Goal: Find specific page/section: Find specific page/section

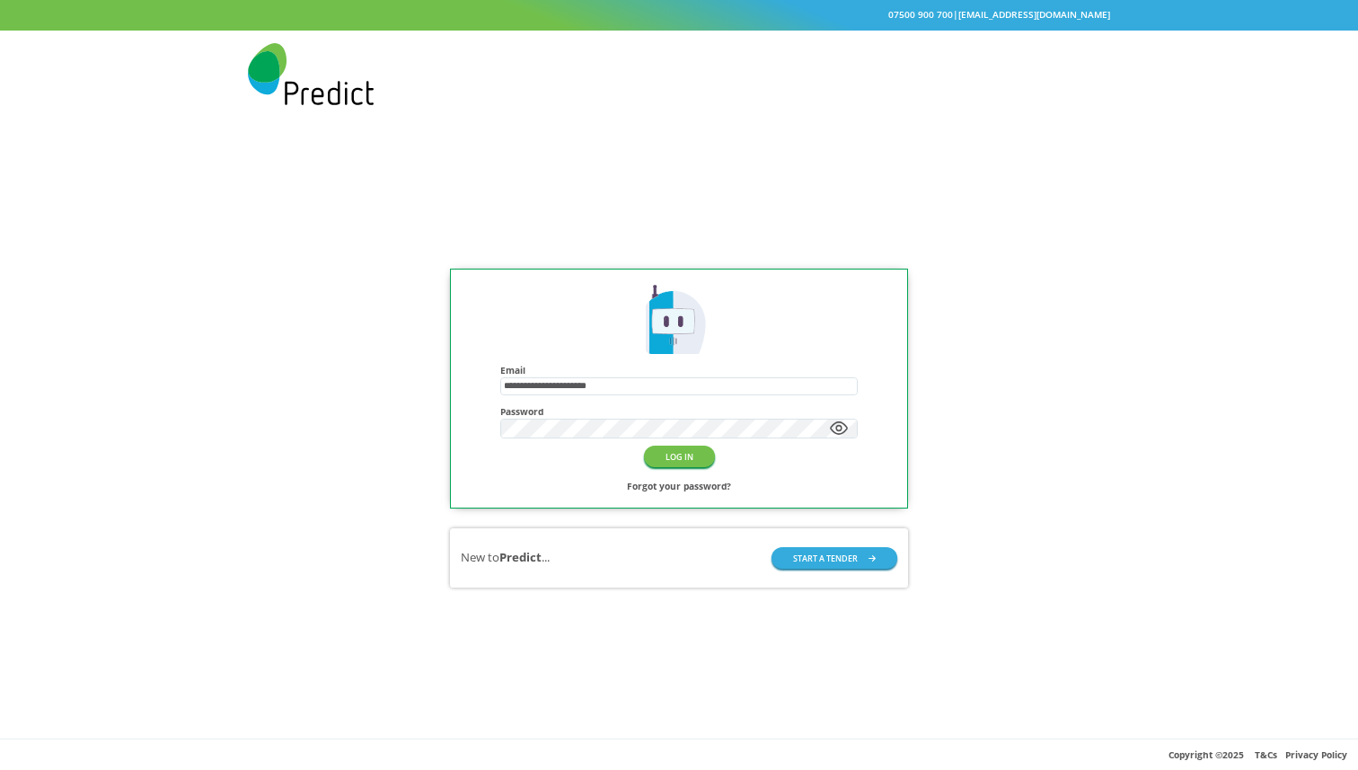
click at [673, 451] on button "LOG IN" at bounding box center [679, 455] width 71 height 21
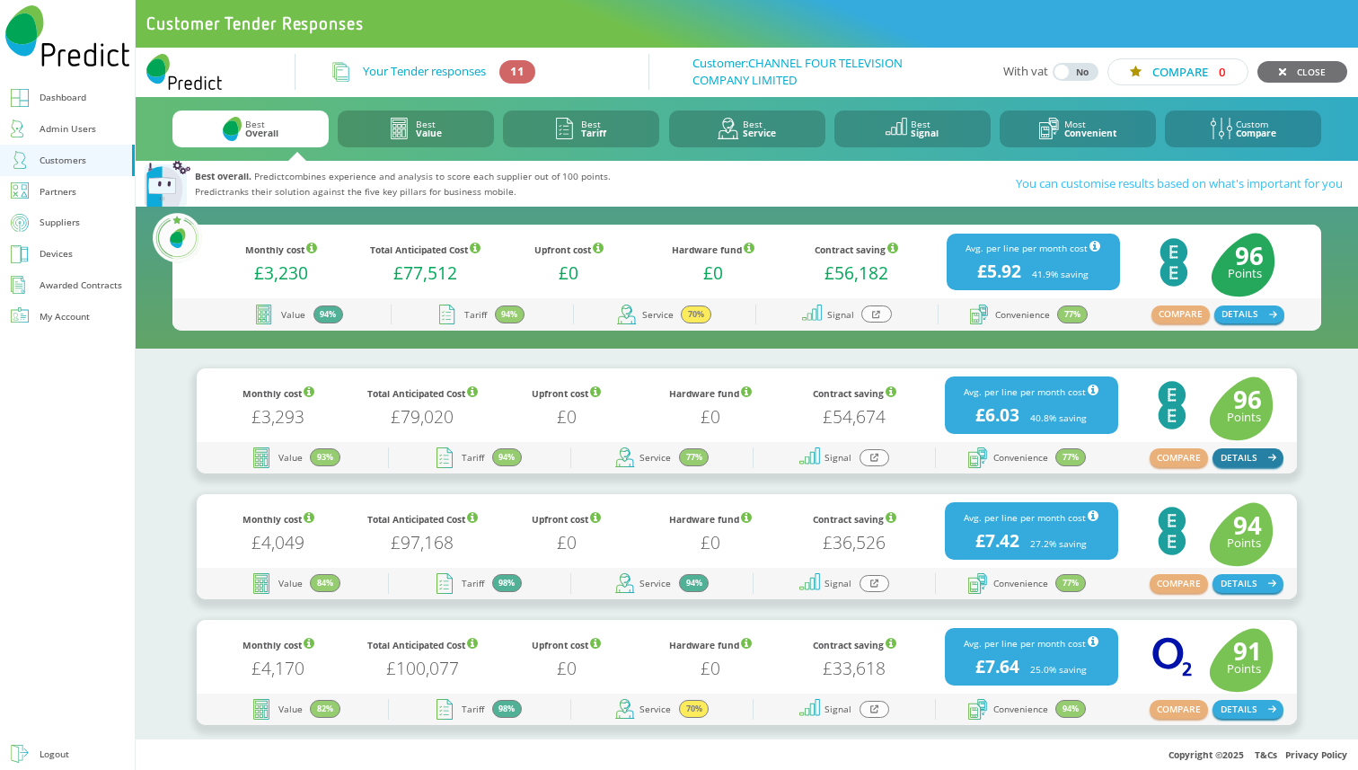
click at [1240, 461] on button "DETAILS" at bounding box center [1247, 457] width 70 height 18
click at [83, 303] on link "My Account" at bounding box center [67, 316] width 135 height 31
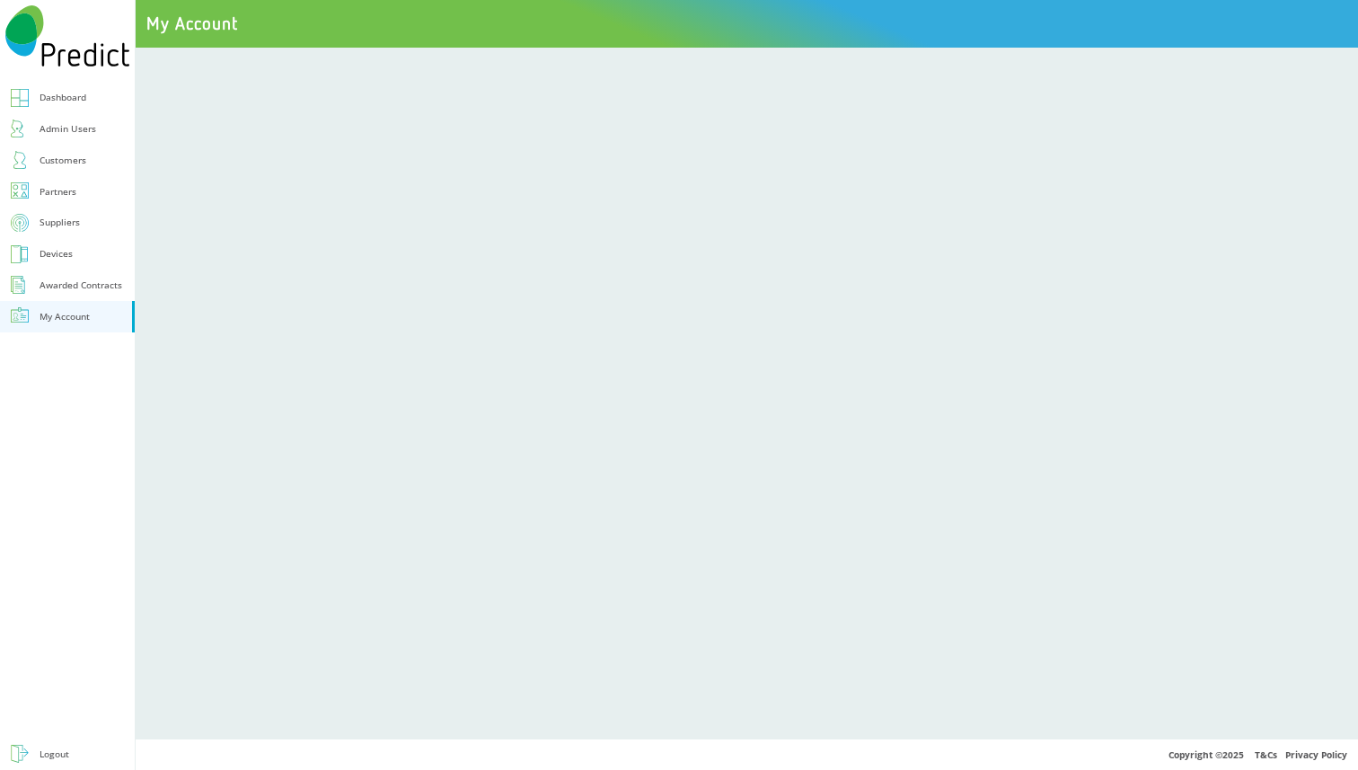
click at [82, 286] on div "Awarded Contracts" at bounding box center [81, 285] width 83 height 17
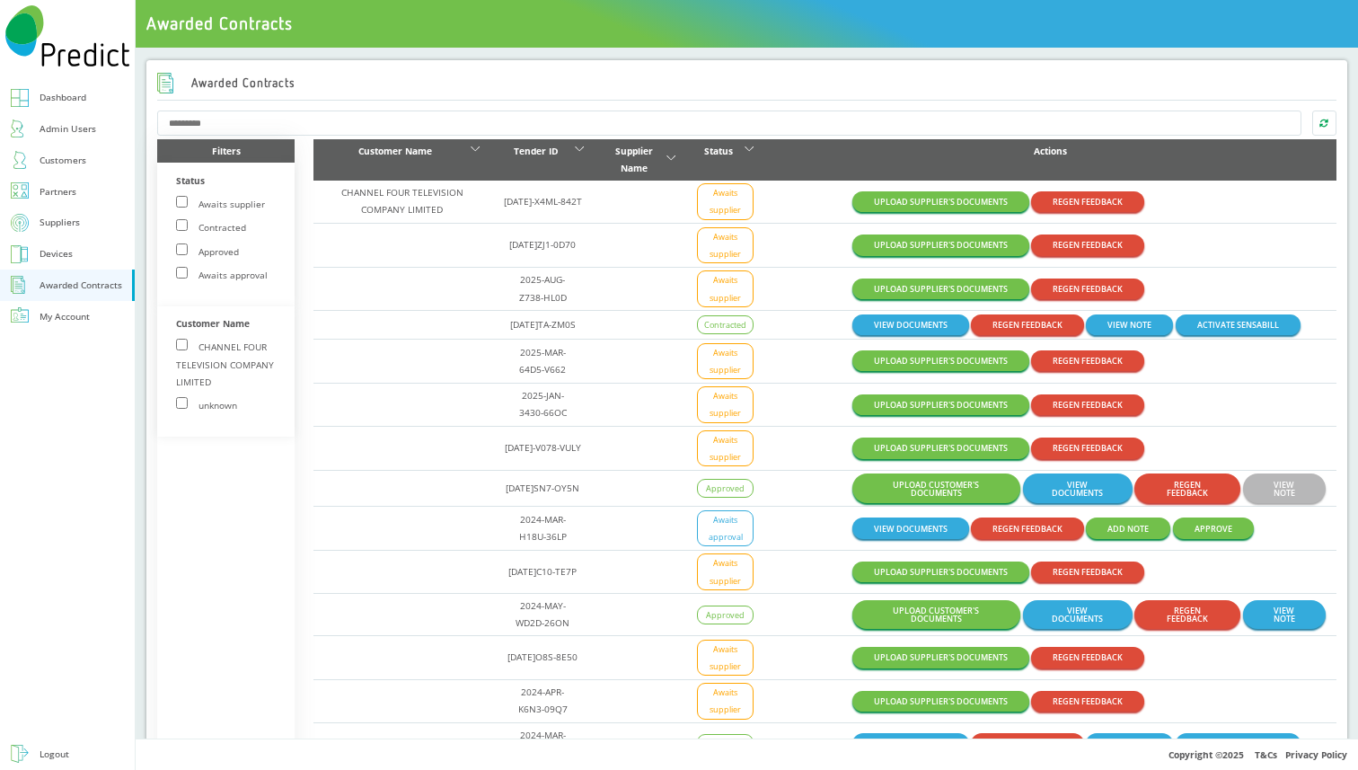
click at [101, 285] on div "Awarded Contracts" at bounding box center [81, 285] width 83 height 17
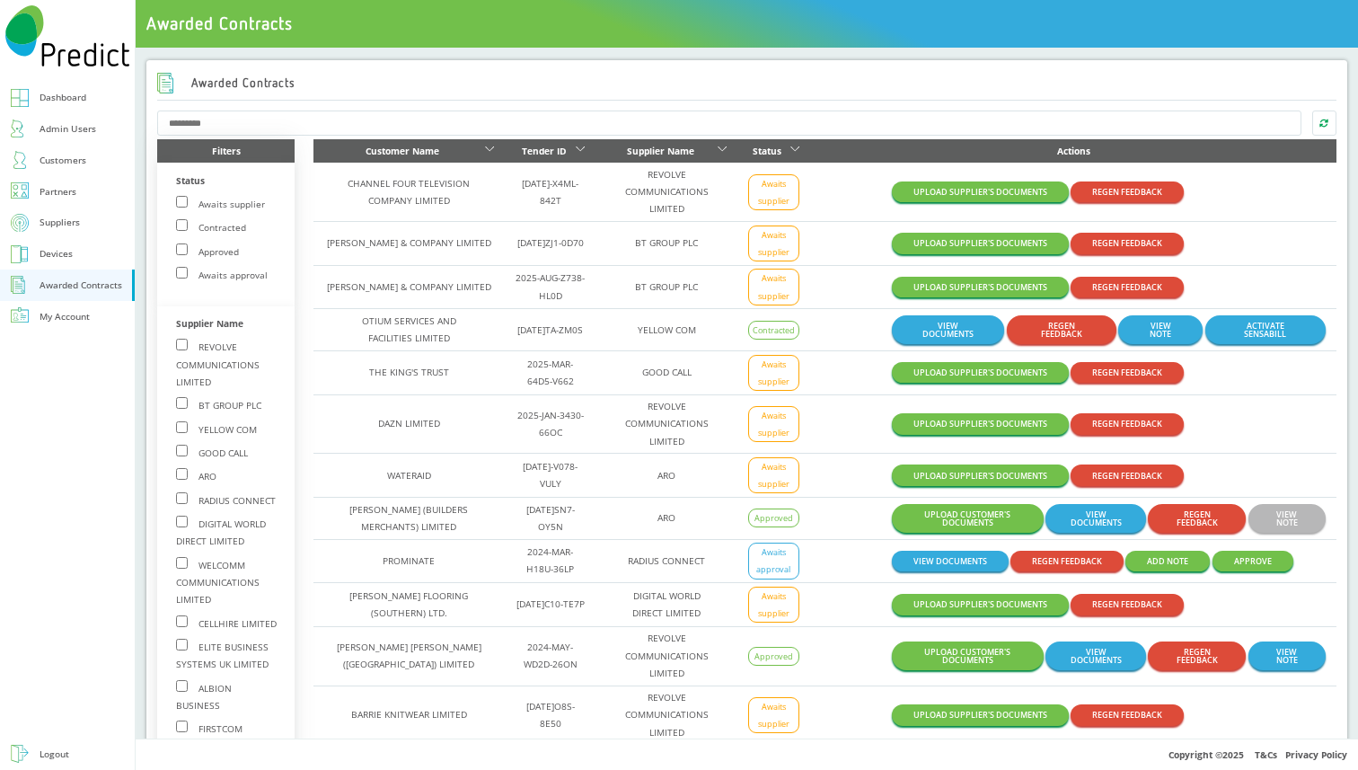
click at [55, 451] on div at bounding box center [67, 535] width 135 height 407
